Goal: Obtain resource: Obtain resource

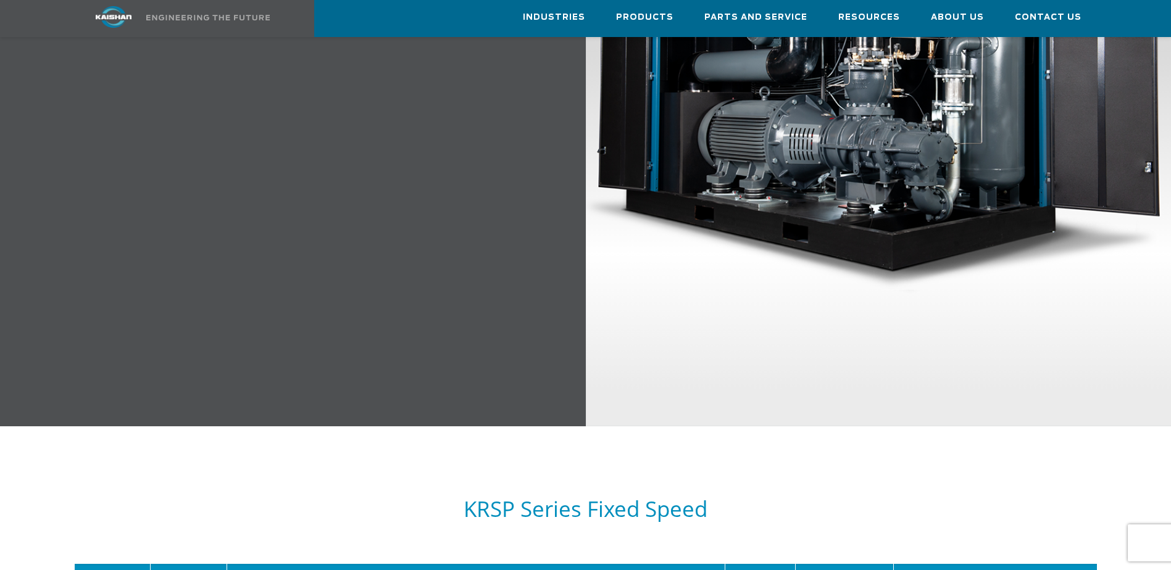
scroll to position [1605, 0]
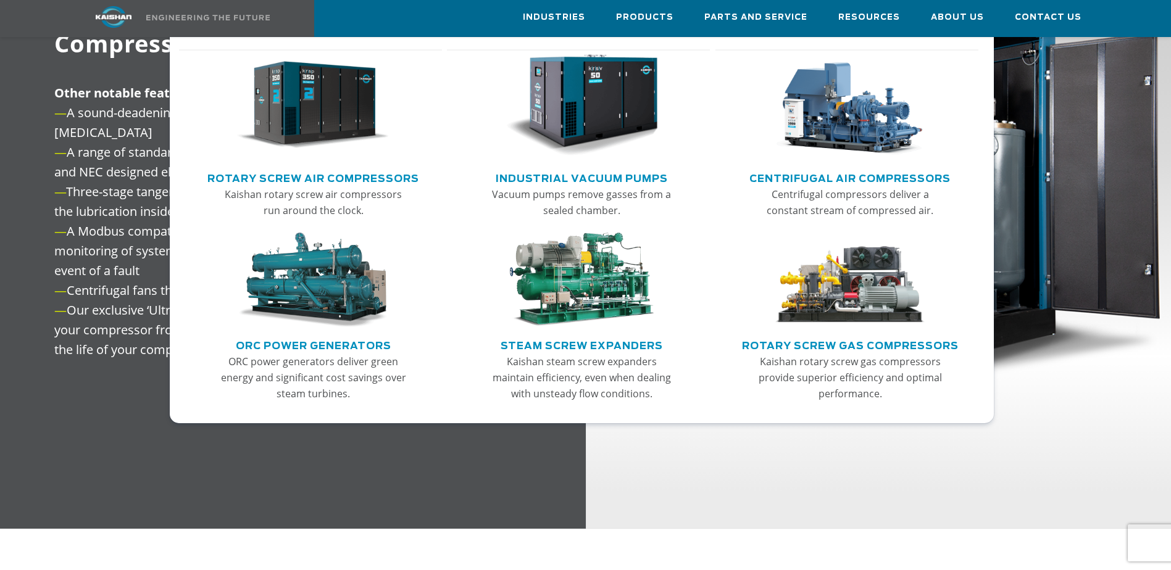
click at [323, 138] on img "Main menu" at bounding box center [313, 105] width 152 height 102
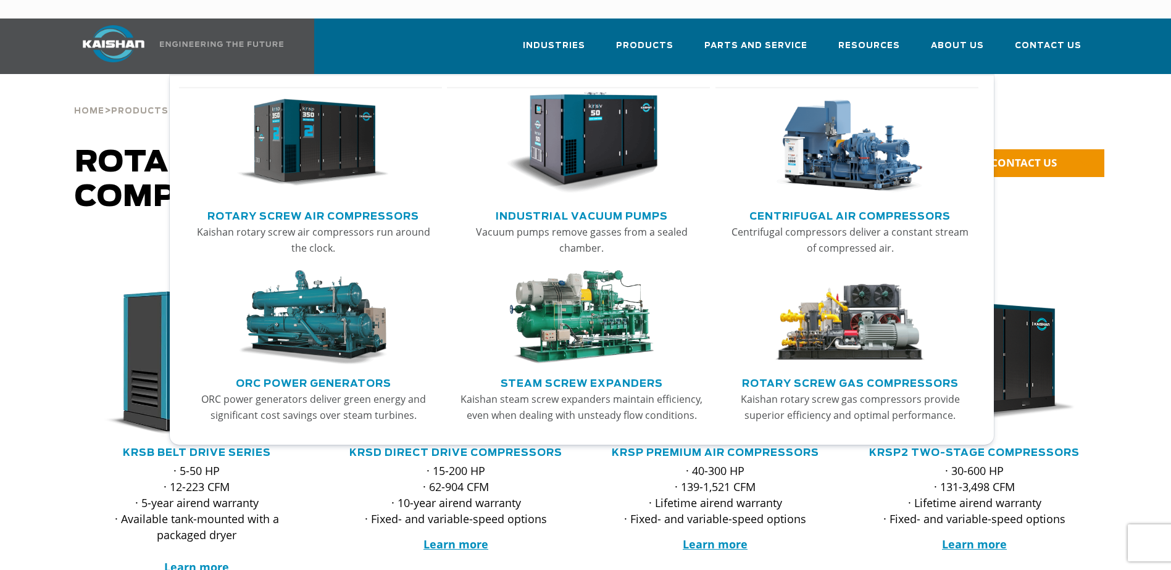
click at [629, 140] on img "Main menu" at bounding box center [581, 143] width 152 height 102
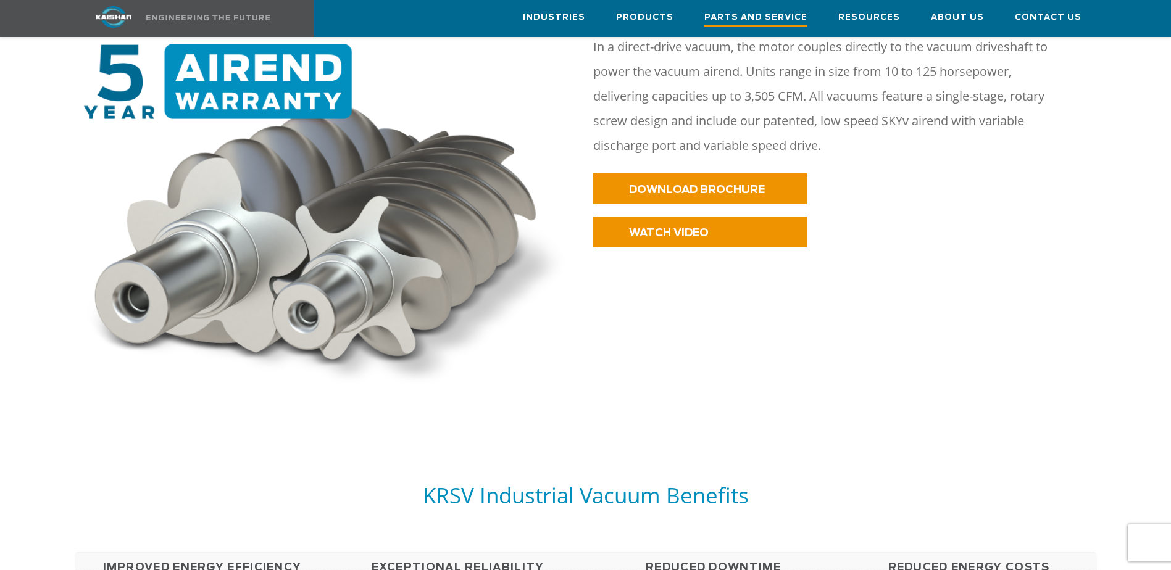
scroll to position [449, 0]
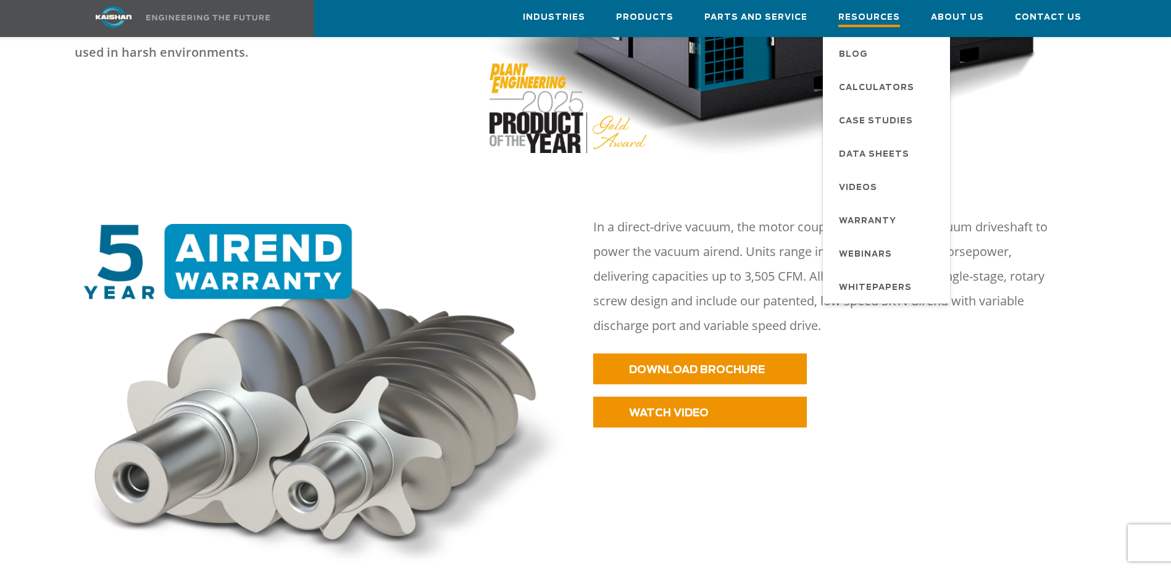
click at [889, 16] on span "Resources" at bounding box center [869, 18] width 62 height 17
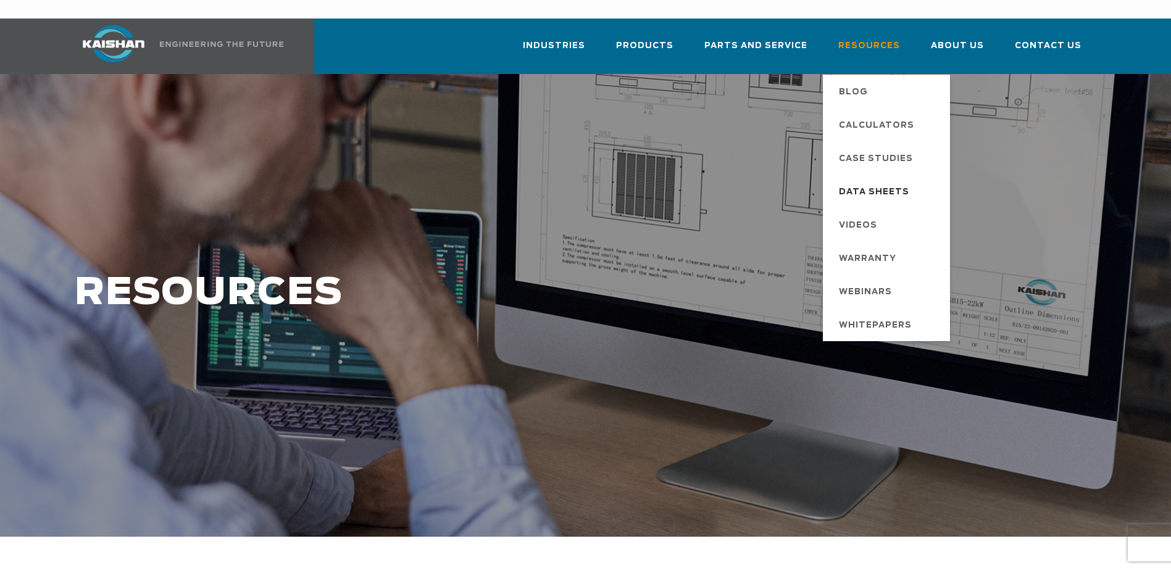
click at [878, 182] on span "Data Sheets" at bounding box center [874, 192] width 70 height 21
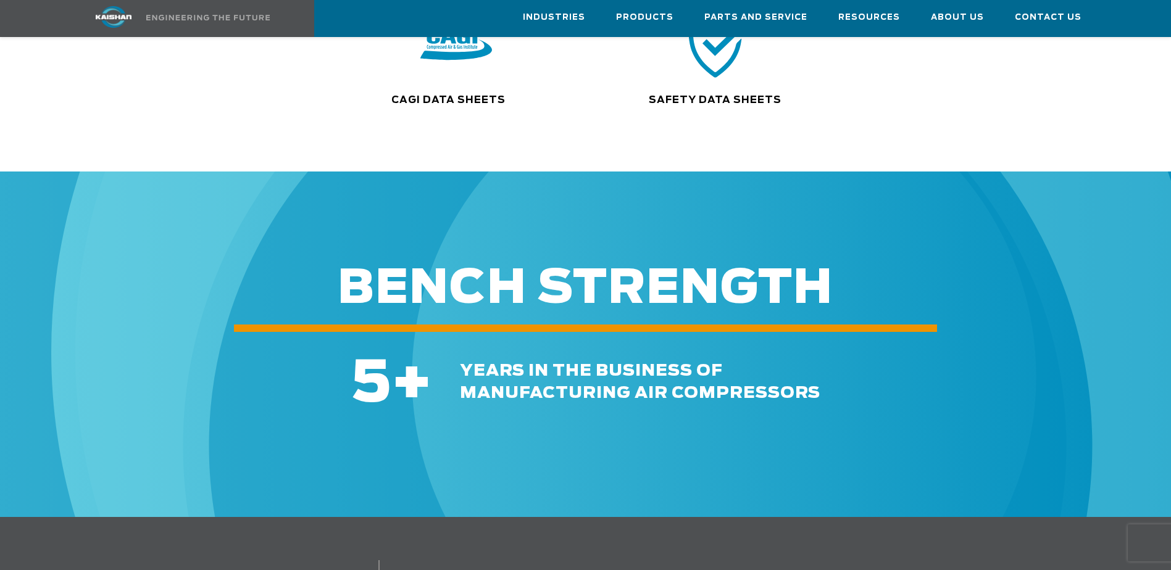
scroll to position [128, 0]
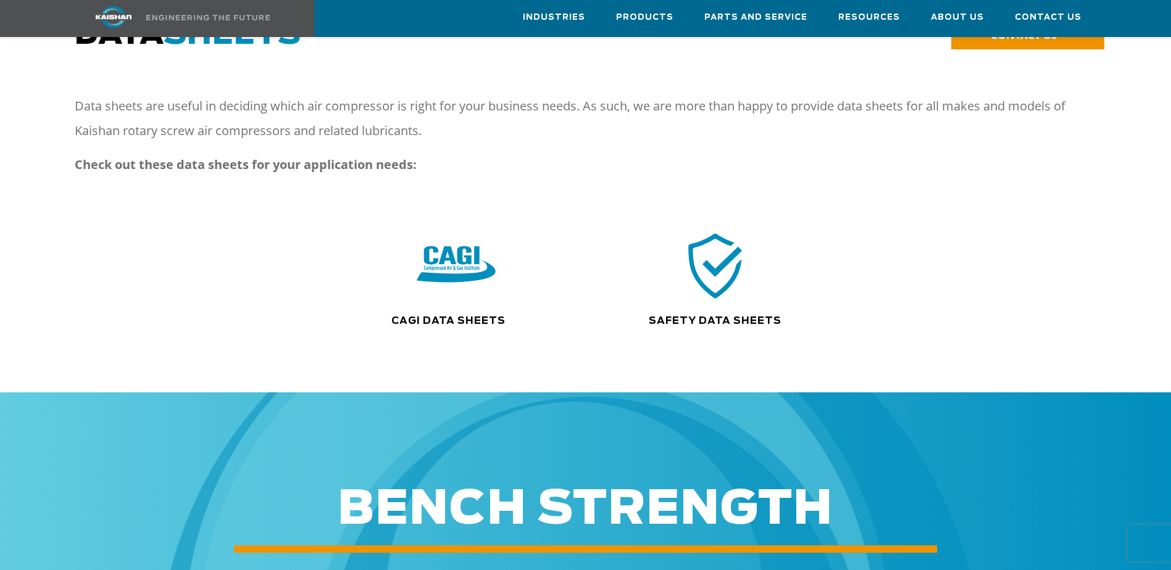
click at [459, 263] on img at bounding box center [456, 266] width 79 height 80
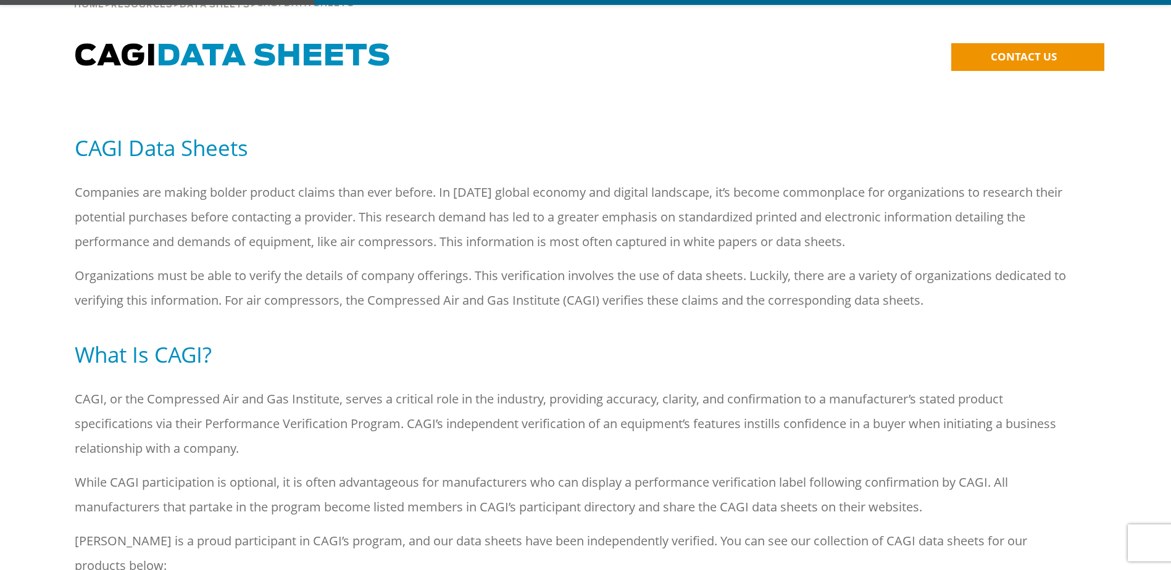
scroll to position [494, 0]
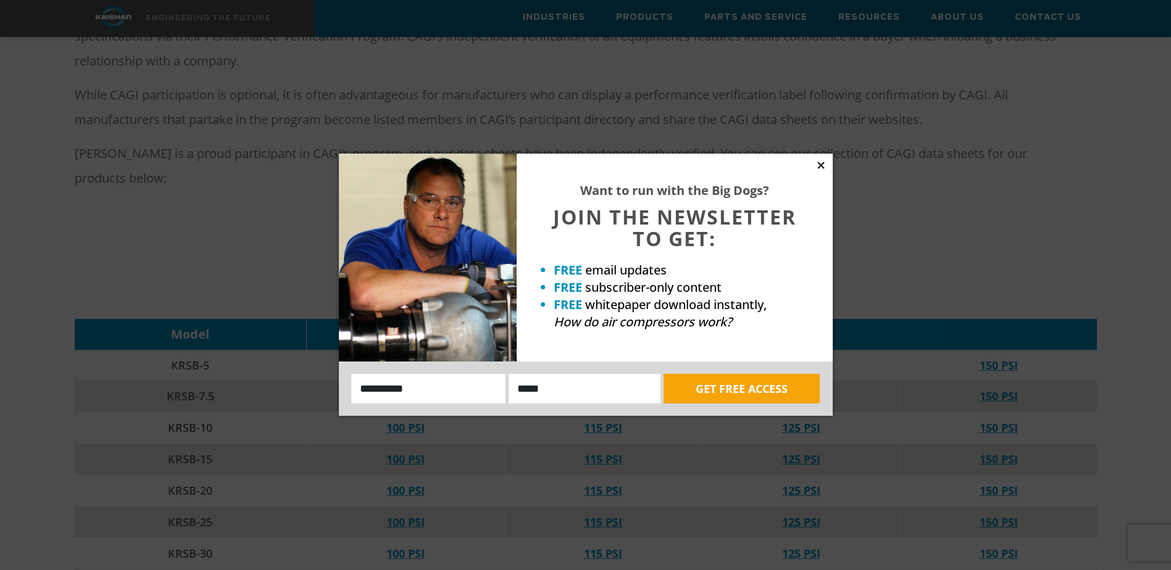
click at [816, 164] on icon at bounding box center [820, 165] width 11 height 11
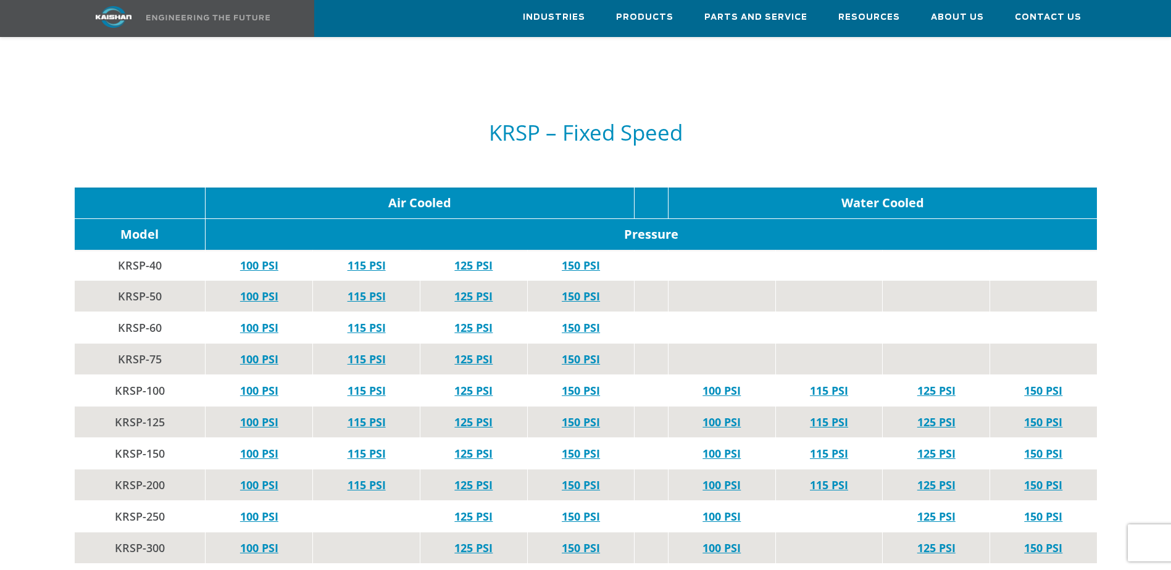
scroll to position [2222, 0]
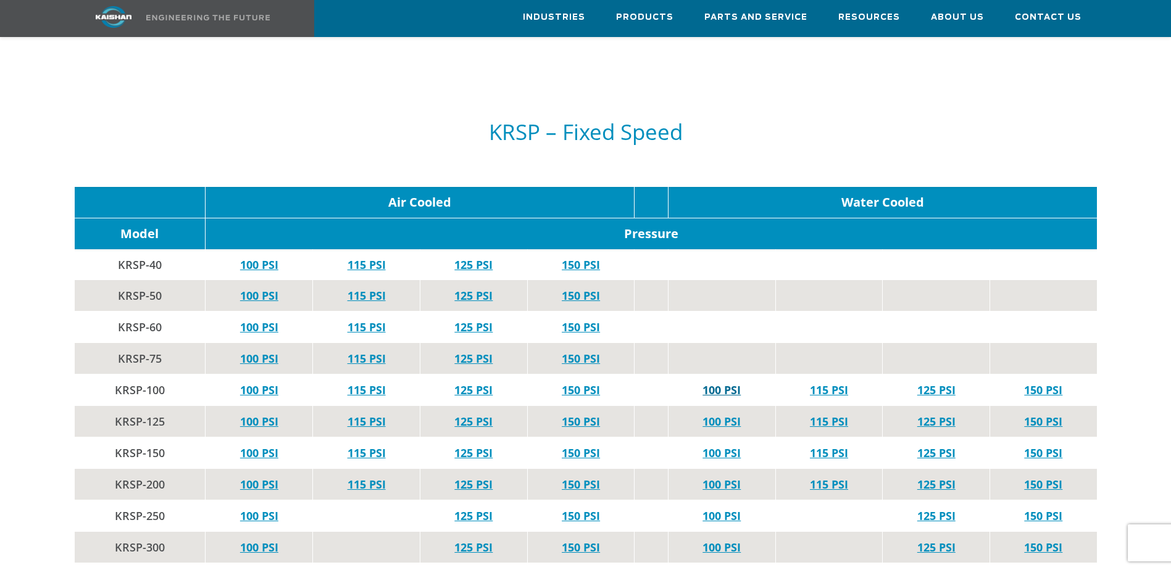
click at [730, 383] on link "100 PSI" at bounding box center [721, 390] width 38 height 15
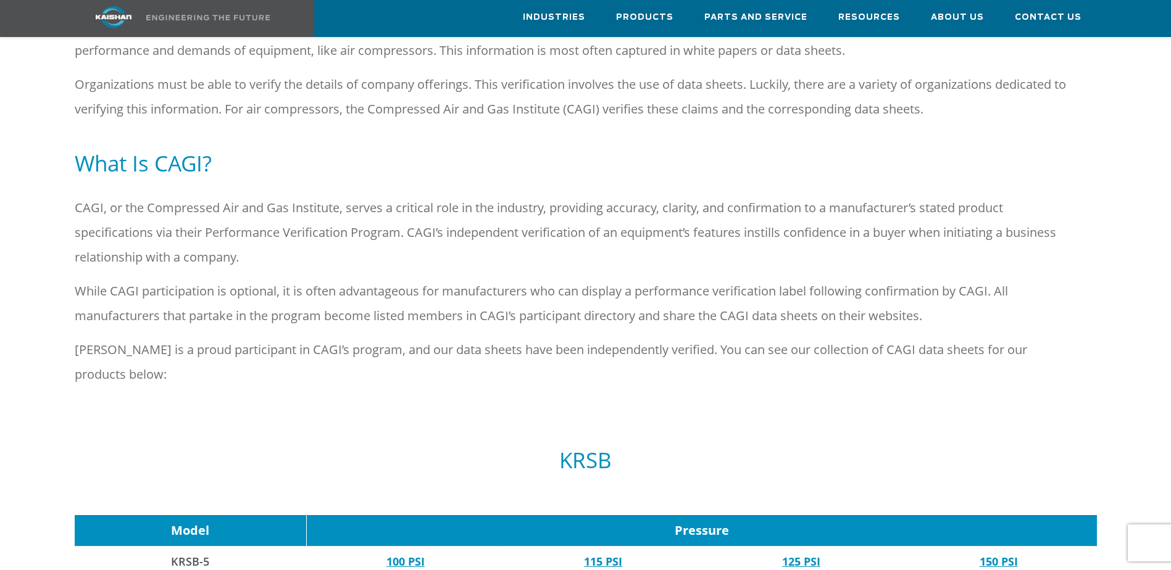
scroll to position [0, 0]
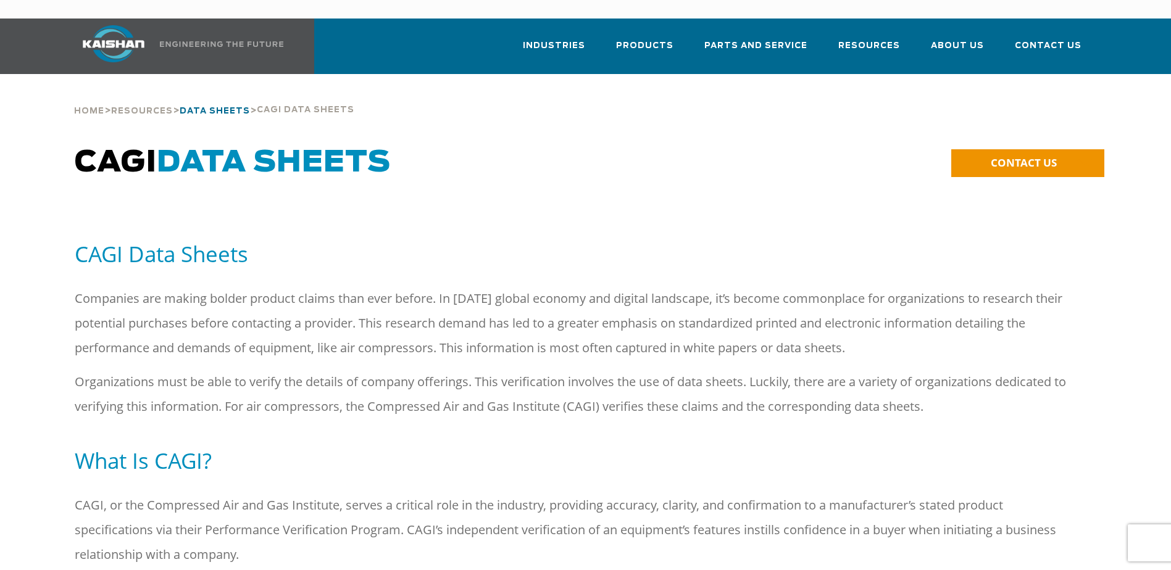
click at [210, 107] on span "Data Sheets" at bounding box center [215, 111] width 70 height 8
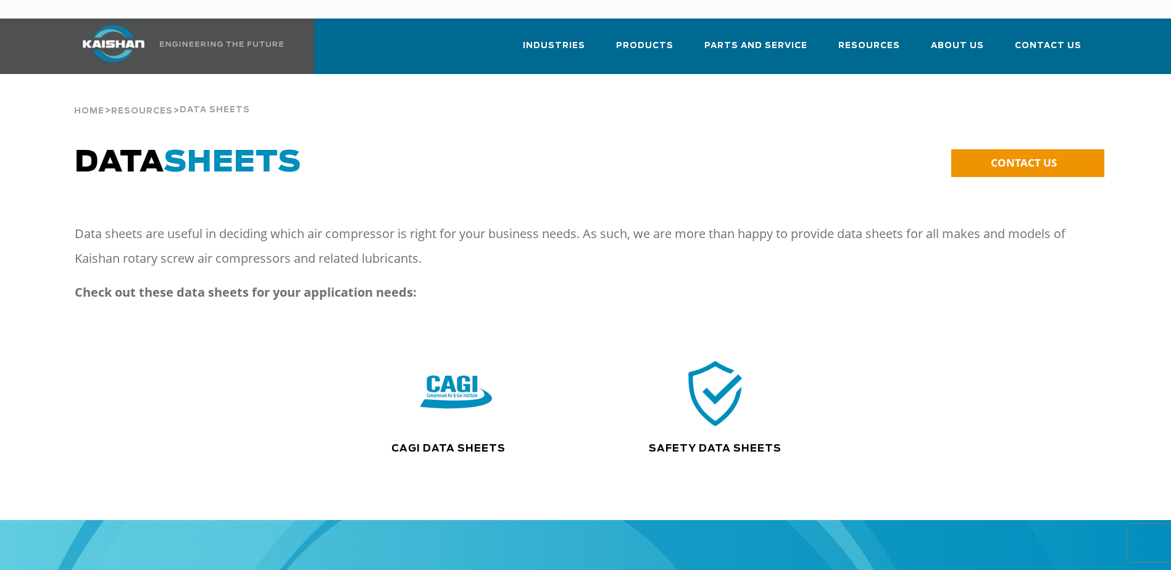
click at [744, 414] on div ".path{fill:none;stroke:#333;stroke-miterlimit:10;stroke-width:1.5px;}" at bounding box center [715, 399] width 238 height 85
click at [715, 393] on img at bounding box center [715, 394] width 79 height 80
